Goal: Task Accomplishment & Management: Use online tool/utility

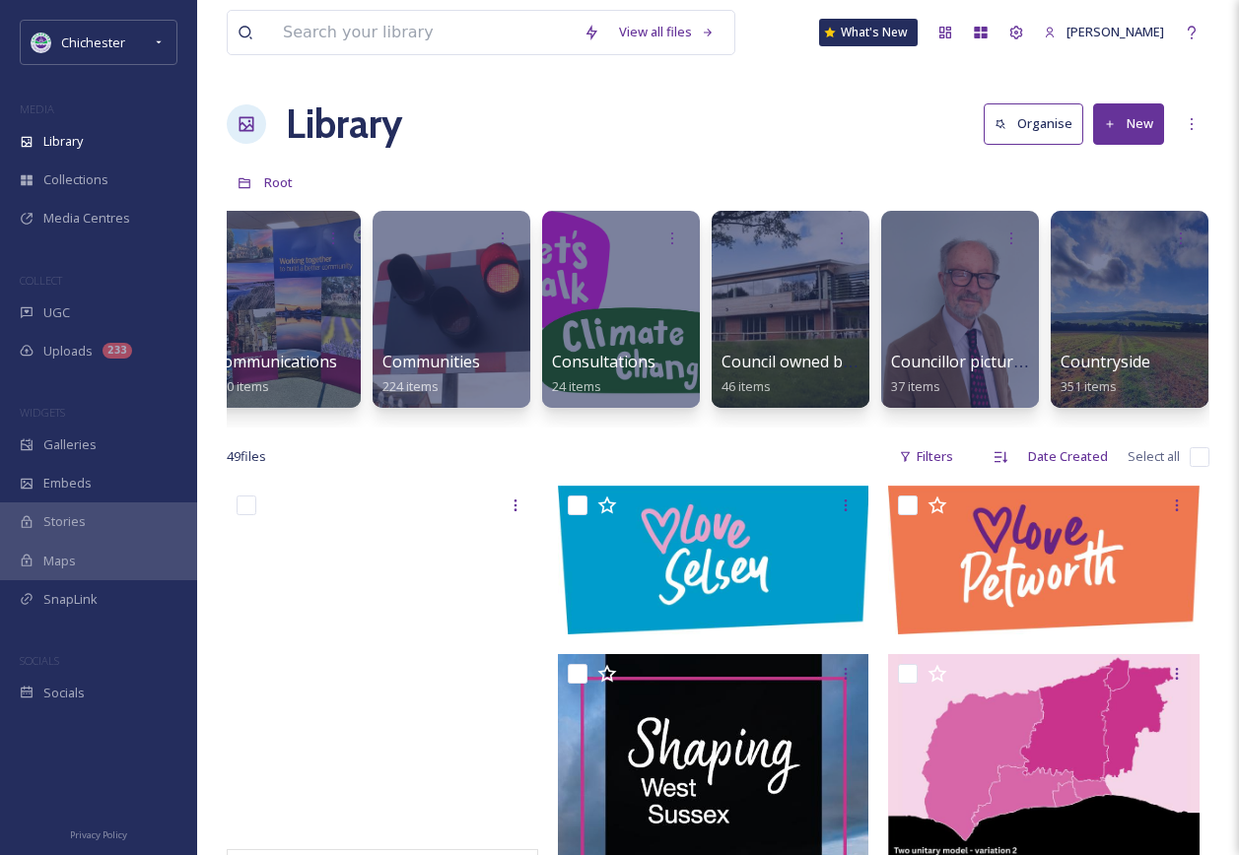
scroll to position [0, 1344]
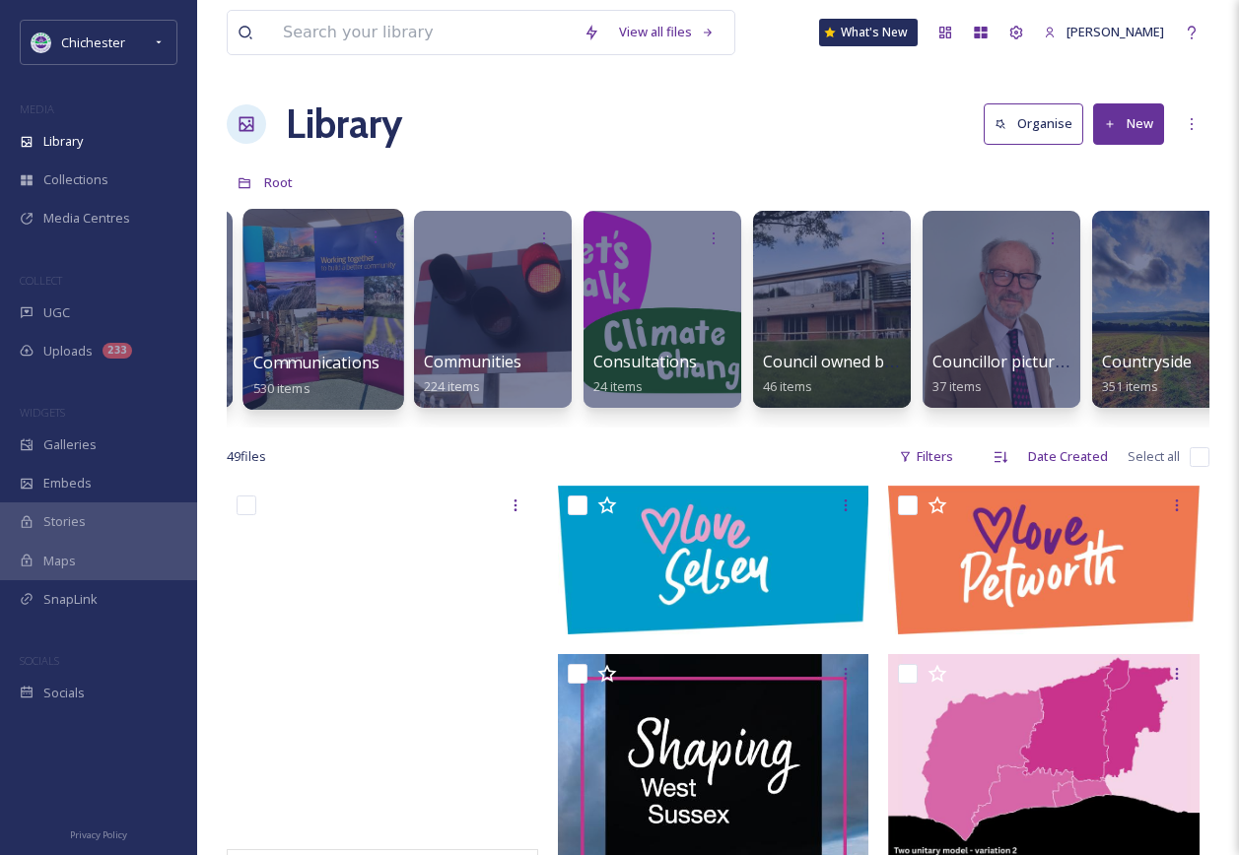
click at [342, 308] on div at bounding box center [322, 309] width 161 height 201
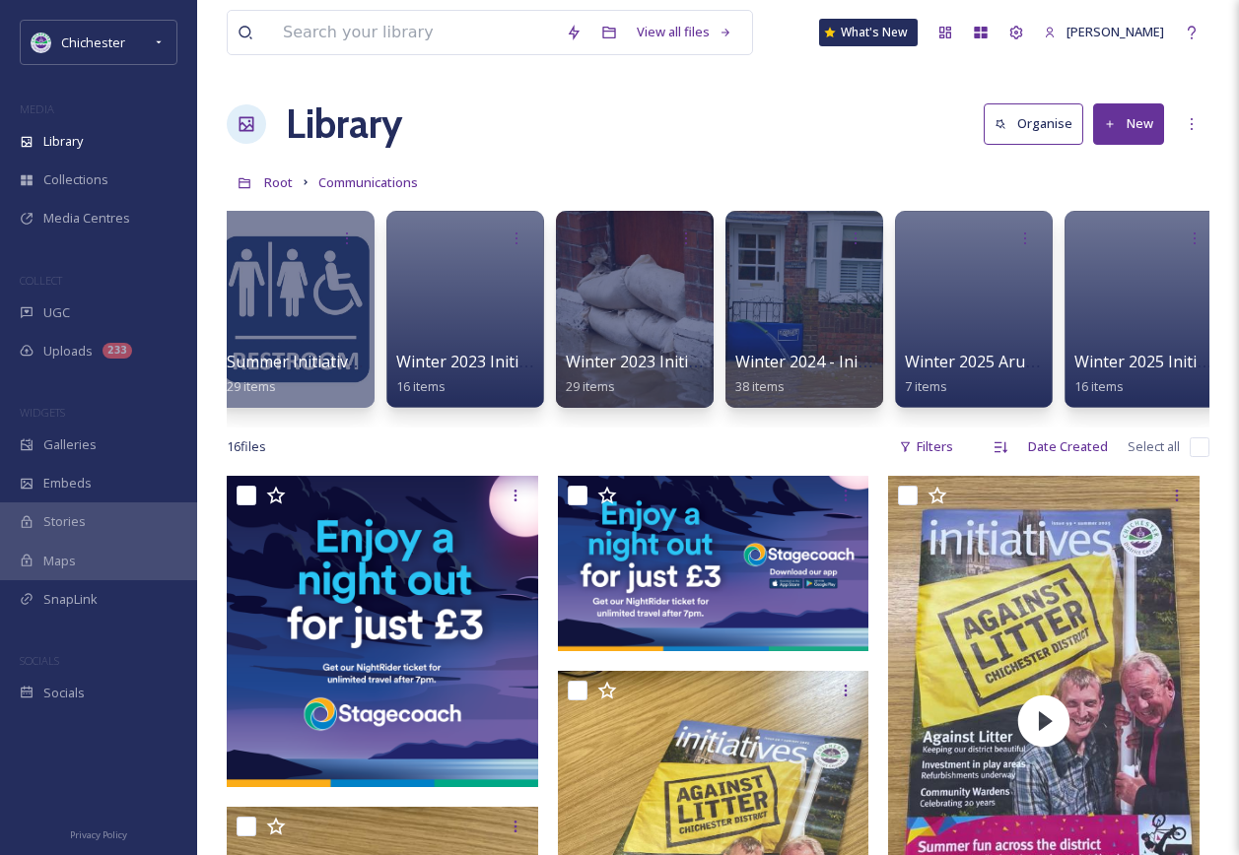
scroll to position [0, 3424]
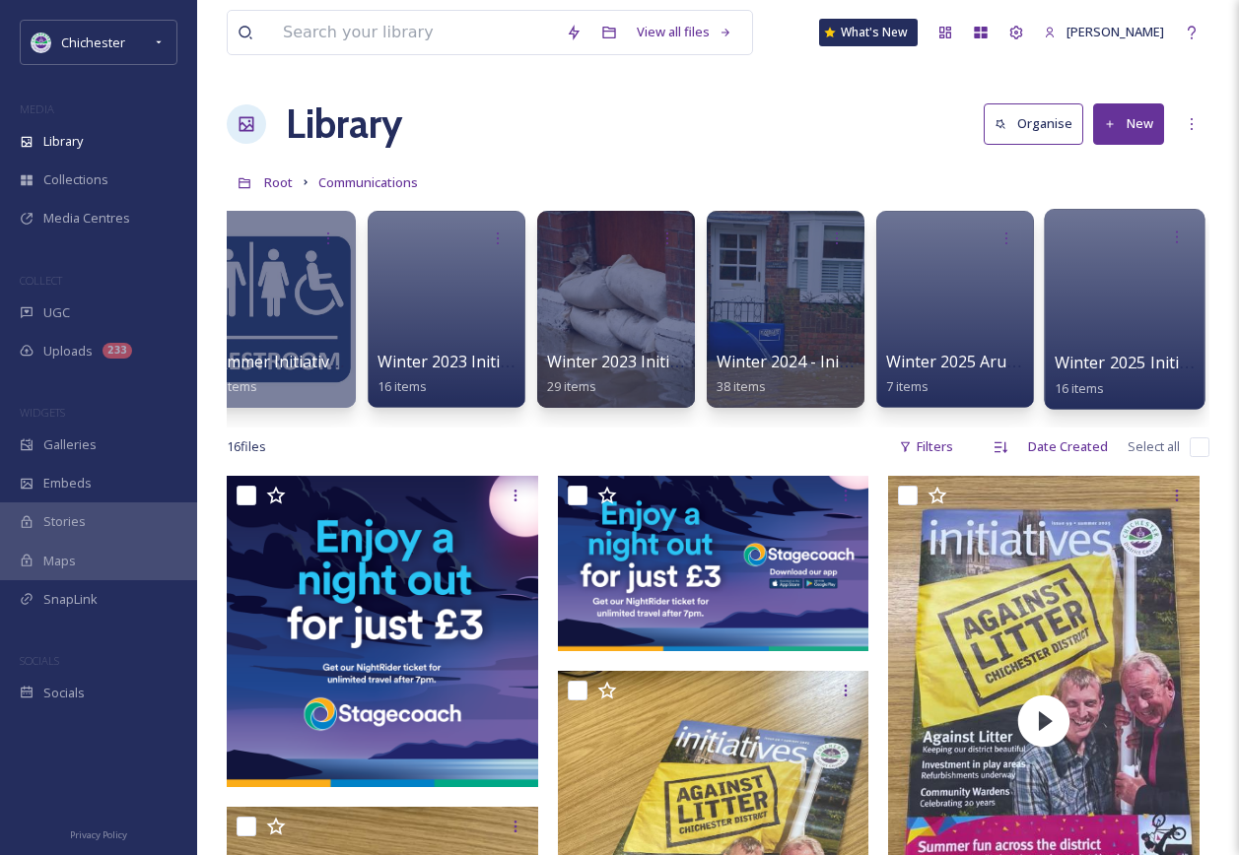
click at [1147, 330] on div at bounding box center [1124, 309] width 161 height 201
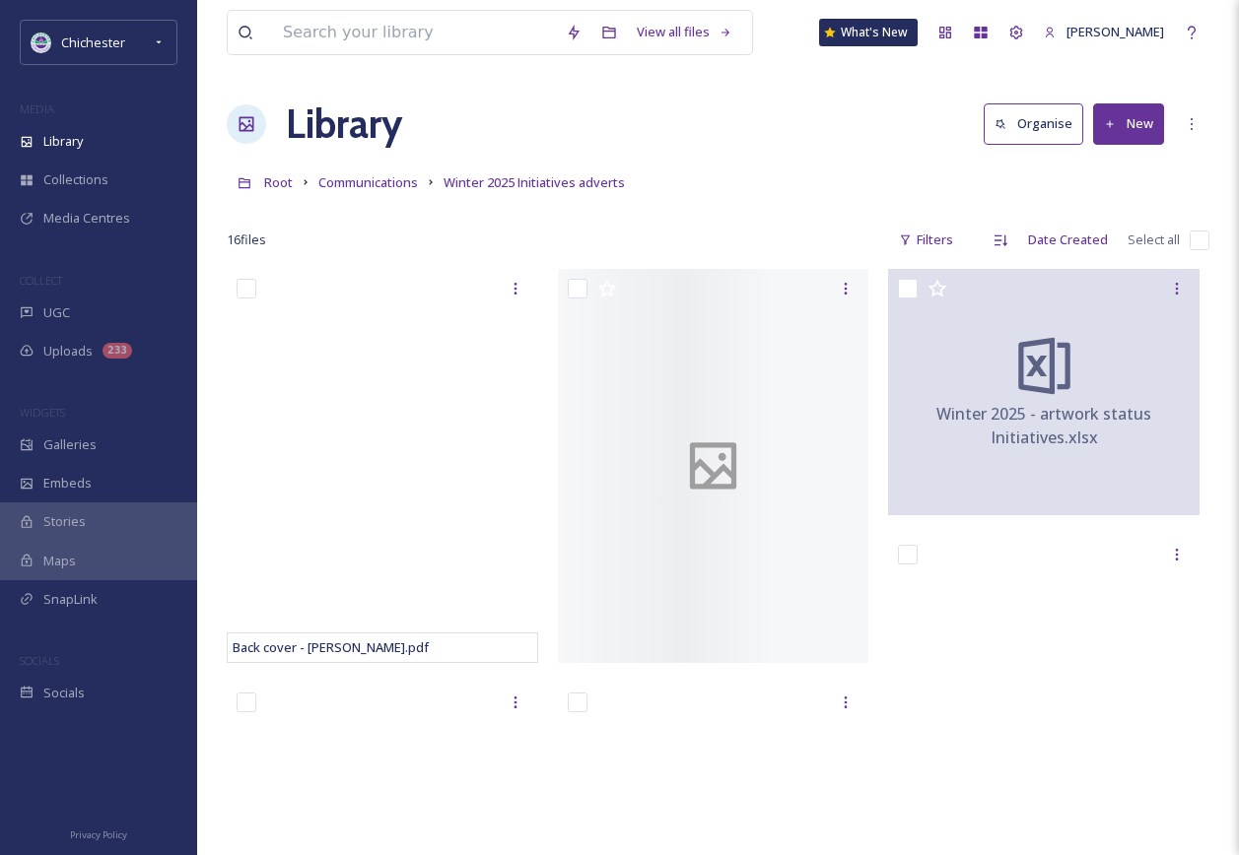
click at [1109, 139] on button "New" at bounding box center [1128, 123] width 71 height 40
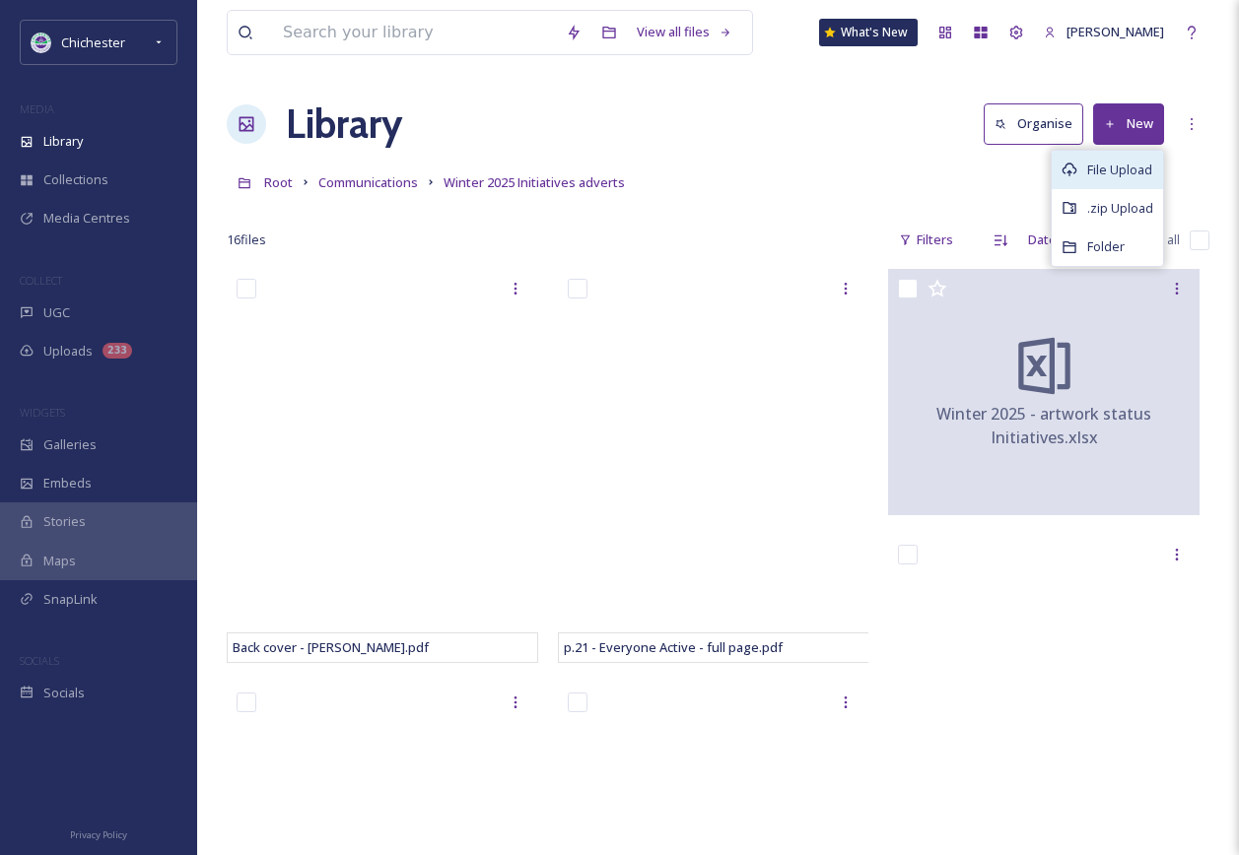
click at [1091, 182] on div "File Upload" at bounding box center [1106, 170] width 111 height 38
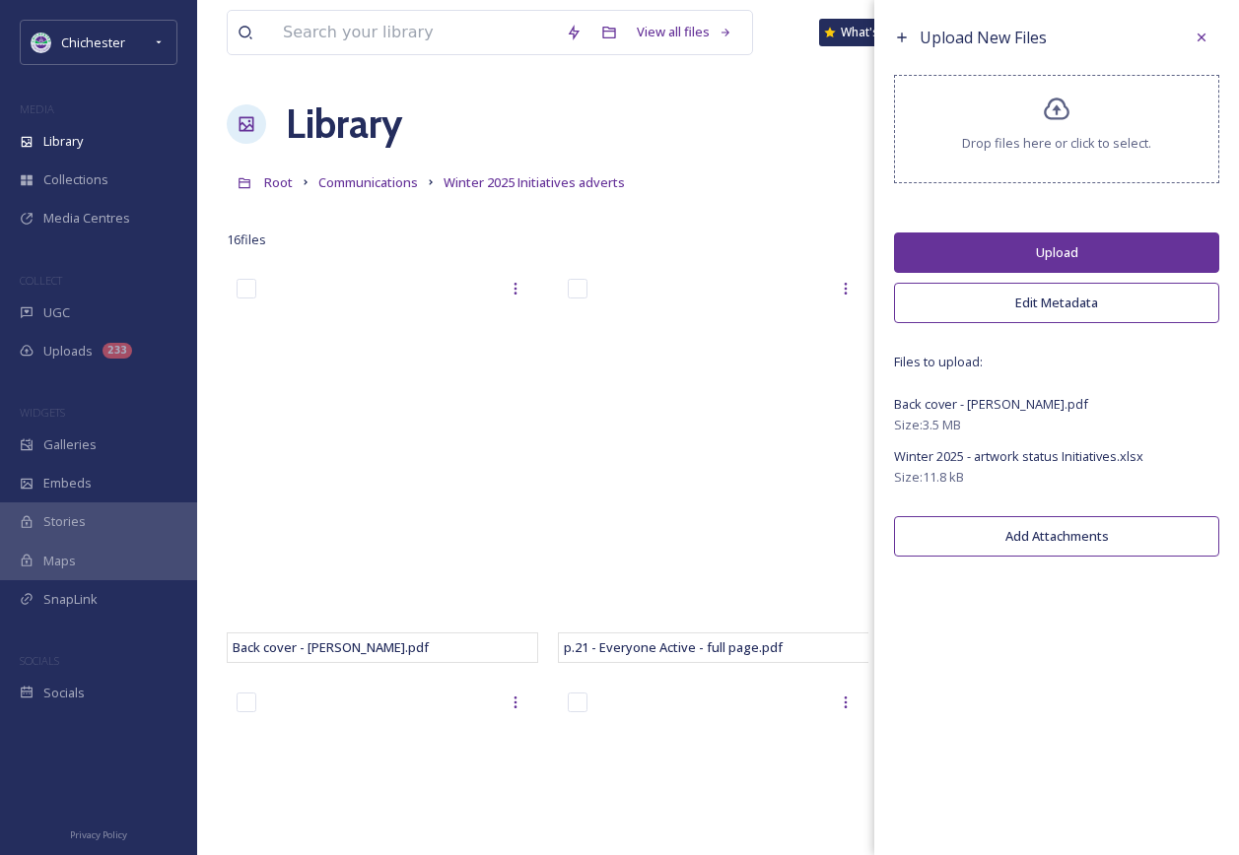
click at [1072, 236] on button "Upload" at bounding box center [1056, 253] width 325 height 40
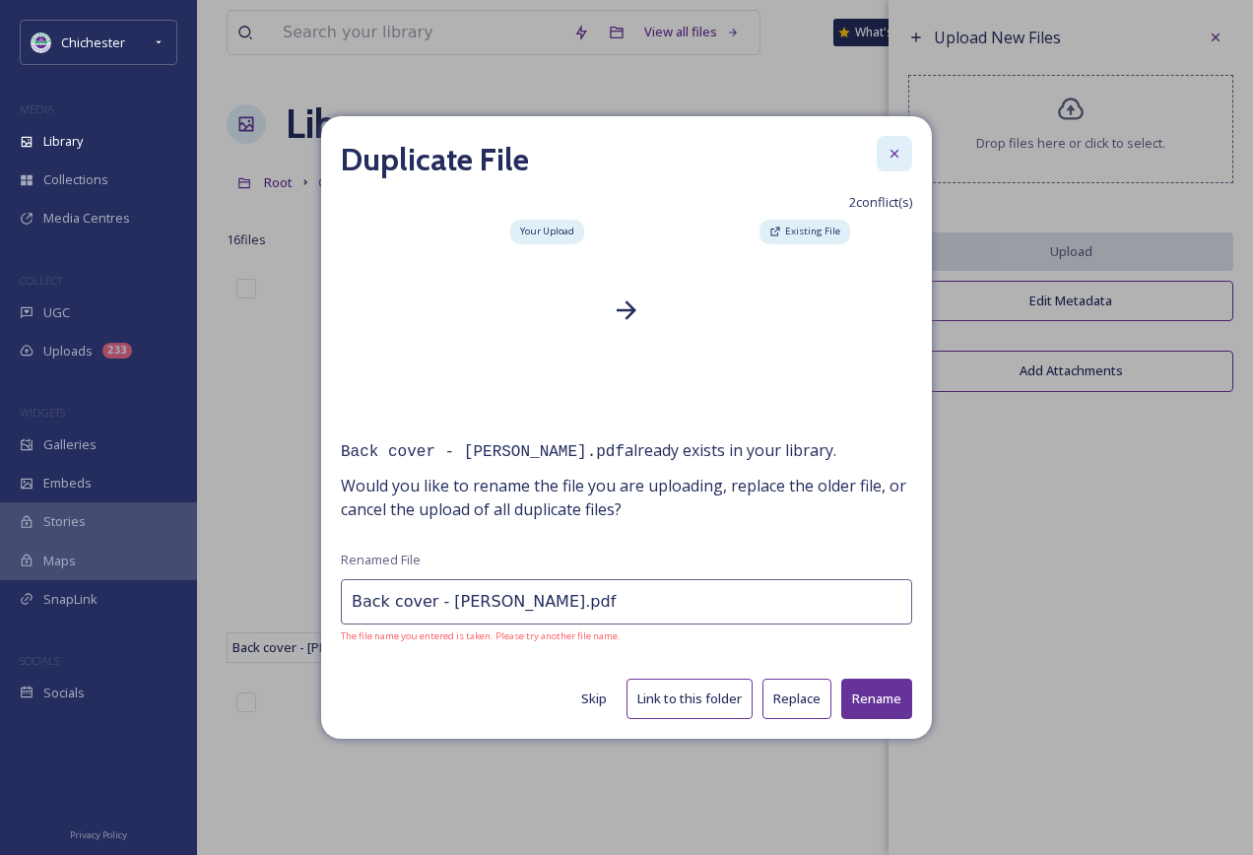
click at [901, 151] on icon at bounding box center [895, 154] width 16 height 16
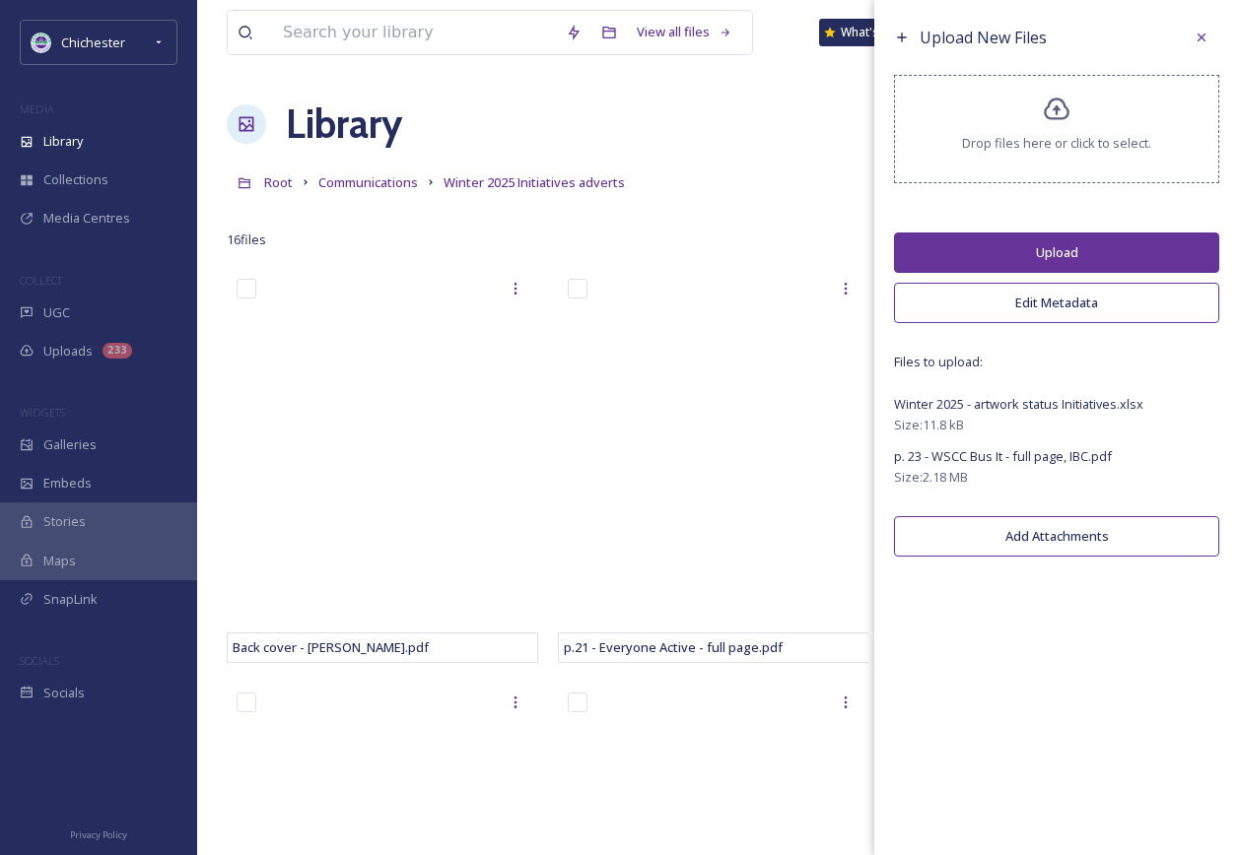
click at [1073, 243] on button "Upload" at bounding box center [1056, 253] width 325 height 40
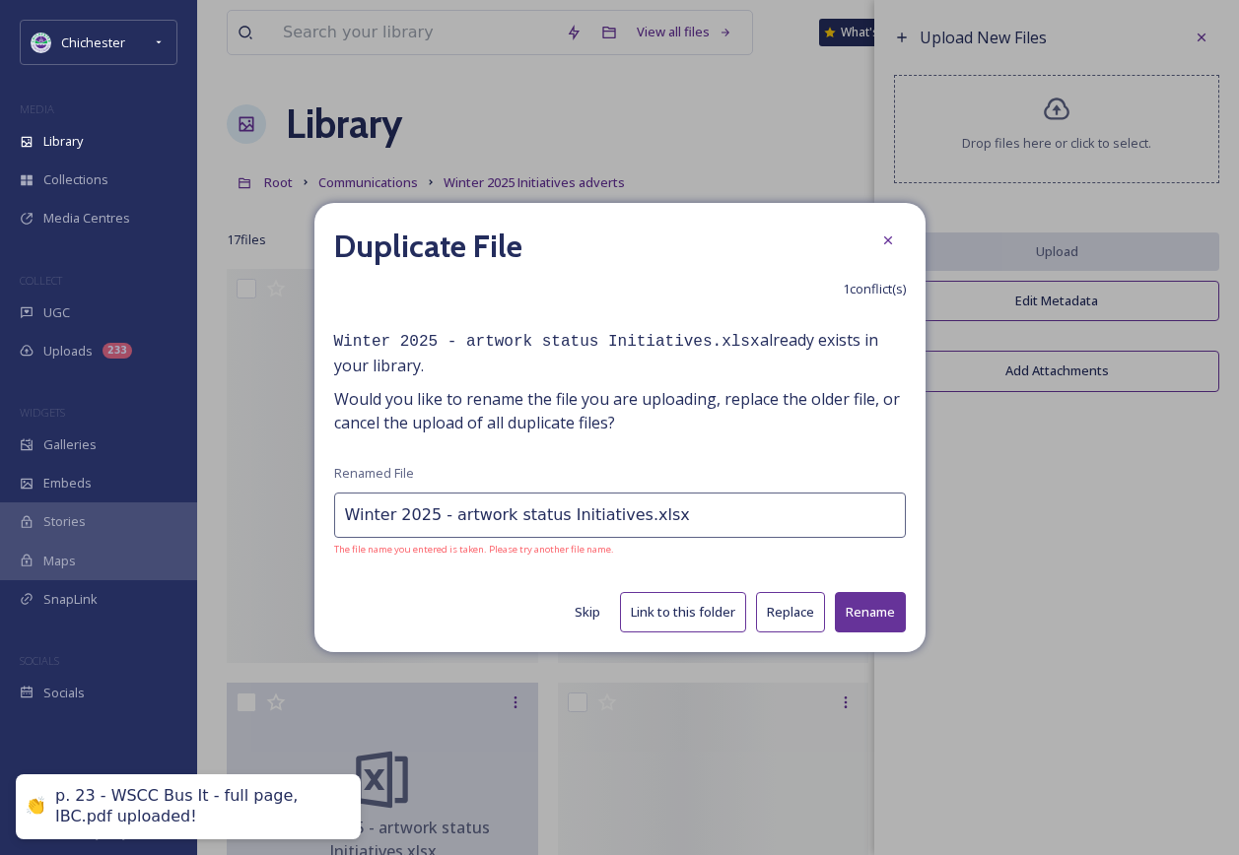
type input "Winter 2025 - artwork status Initiatives.xlsx"
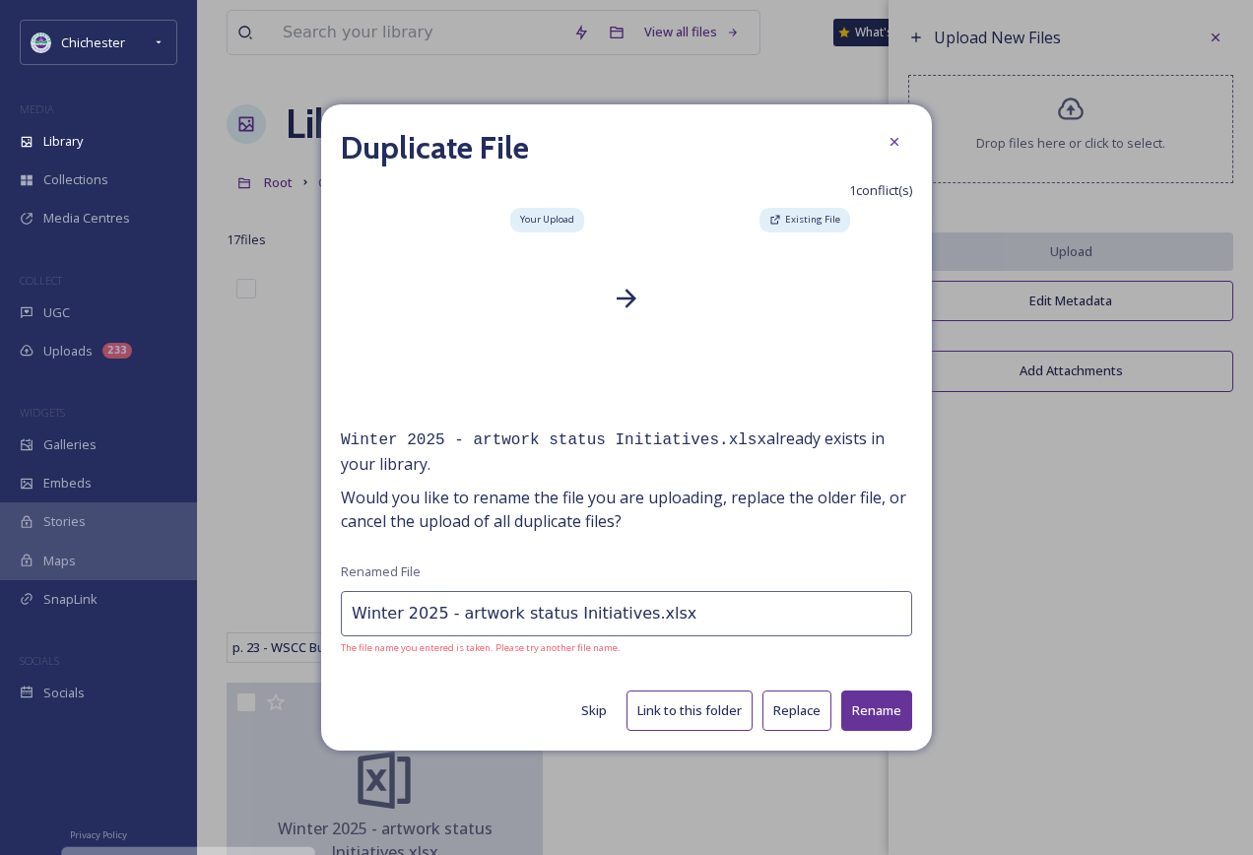
click at [803, 714] on button "Replace" at bounding box center [797, 711] width 69 height 40
